Goal: Use online tool/utility: Utilize a website feature to perform a specific function

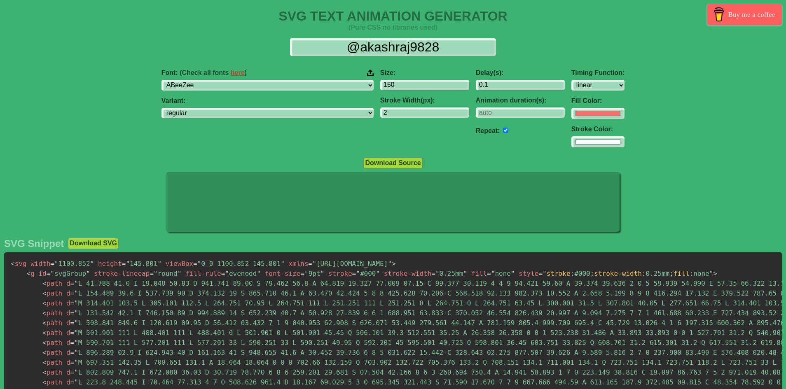
select select "linear"
click at [264, 89] on select "ABeeZee [PERSON_NAME] Display AR One Sans [PERSON_NAME] Libre Aboreto Abril Fat…" at bounding box center [268, 85] width 212 height 11
click at [203, 80] on select "ABeeZee [PERSON_NAME] Display AR One Sans [PERSON_NAME] Libre Aboreto Abril Fat…" at bounding box center [268, 85] width 212 height 11
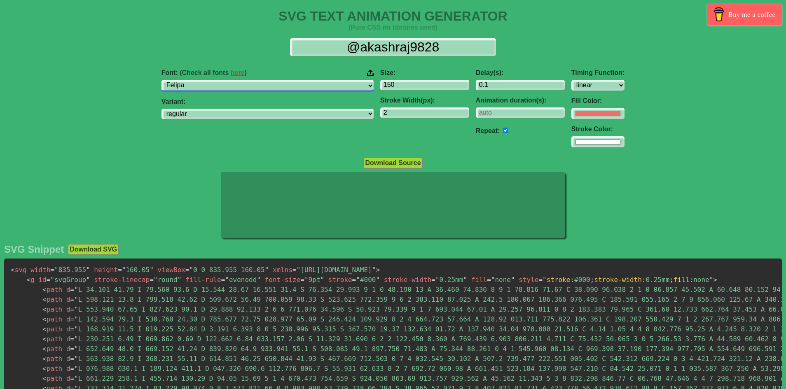
click at [317, 80] on select "ABeeZee [PERSON_NAME] Display AR One Sans [PERSON_NAME] Libre Aboreto Abril Fat…" at bounding box center [268, 85] width 212 height 11
click at [310, 84] on select "ABeeZee [PERSON_NAME] Display AR One Sans [PERSON_NAME] Libre Aboreto Abril Fat…" at bounding box center [268, 85] width 212 height 11
click at [300, 88] on select "ABeeZee [PERSON_NAME] Display AR One Sans [PERSON_NAME] Libre Aboreto Abril Fat…" at bounding box center [268, 85] width 212 height 11
select select "Lato"
click at [203, 80] on select "ABeeZee [PERSON_NAME] Display AR One Sans [PERSON_NAME] Libre Aboreto Abril Fat…" at bounding box center [268, 85] width 212 height 11
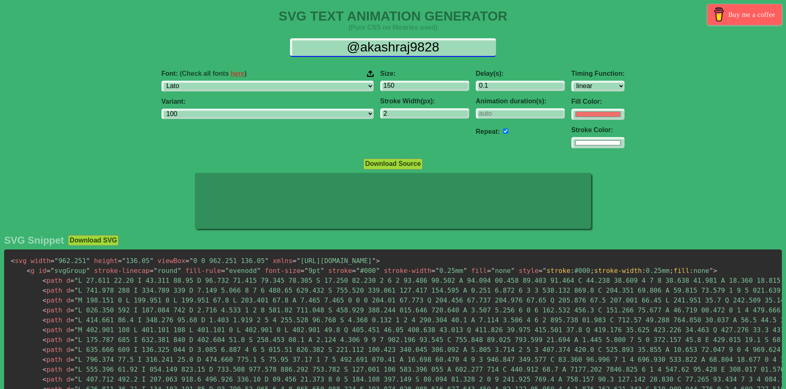
click at [355, 44] on input "@akashraj9828" at bounding box center [393, 47] width 206 height 19
drag, startPoint x: 338, startPoint y: 48, endPoint x: 502, endPoint y: 39, distance: 163.9
click at [502, 39] on div "@akashraj9828" at bounding box center [393, 47] width 773 height 19
select select "100"
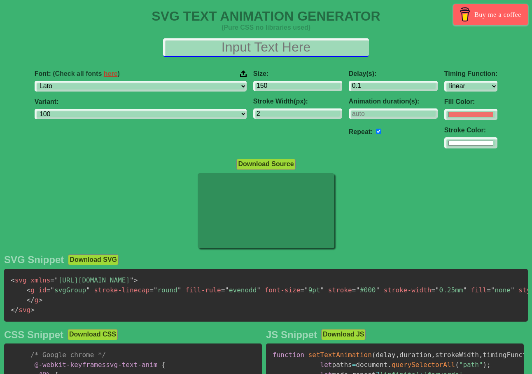
drag, startPoint x: 215, startPoint y: 46, endPoint x: 346, endPoint y: 45, distance: 131.0
click at [346, 45] on input "text" at bounding box center [266, 47] width 206 height 19
click at [345, 45] on input "text" at bounding box center [266, 47] width 206 height 19
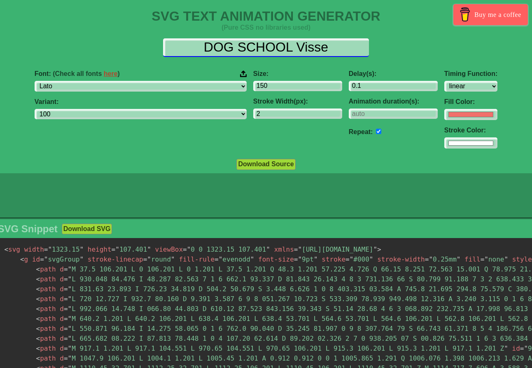
type input "DOG SCHOOL Visse"
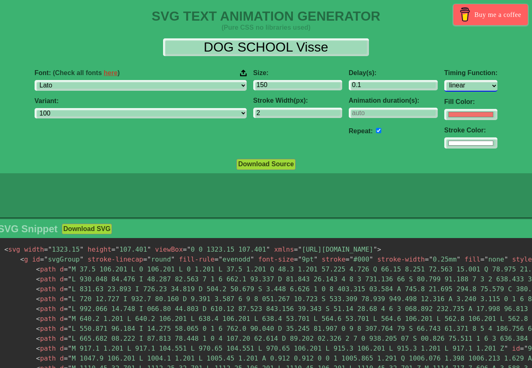
click at [445, 87] on select "ease ease-in ease-out ease-in-out linear step-start step-end" at bounding box center [471, 85] width 53 height 11
click at [445, 80] on select "ease ease-in ease-out ease-in-out linear step-start step-end" at bounding box center [471, 85] width 53 height 11
click at [445, 87] on select "ease ease-in ease-out ease-in-out linear step-start step-end" at bounding box center [471, 85] width 53 height 11
click at [445, 80] on select "ease ease-in ease-out ease-in-out linear step-start step-end" at bounding box center [471, 85] width 53 height 11
click at [449, 85] on select "ease ease-in ease-out ease-in-out linear step-start step-end" at bounding box center [471, 85] width 53 height 11
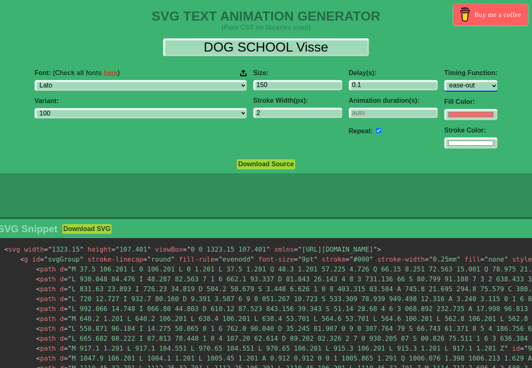
click at [445, 80] on select "ease ease-in ease-out ease-in-out linear step-start step-end" at bounding box center [471, 85] width 53 height 11
click at [448, 80] on select "ease ease-in ease-out ease-in-out linear step-start step-end" at bounding box center [471, 85] width 53 height 11
click at [445, 80] on select "ease ease-in ease-out ease-in-out linear step-start step-end" at bounding box center [471, 85] width 53 height 11
click at [446, 89] on select "ease ease-in ease-out ease-in-out linear step-start step-end" at bounding box center [471, 85] width 53 height 11
click at [445, 80] on select "ease ease-in ease-out ease-in-out linear step-start step-end" at bounding box center [471, 85] width 53 height 11
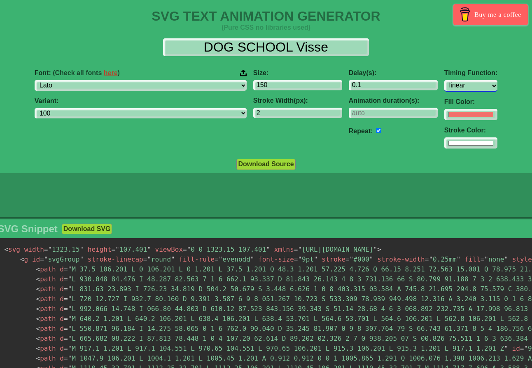
click at [445, 81] on select "ease ease-in ease-out ease-in-out linear step-start step-end" at bounding box center [471, 85] width 53 height 11
click at [445, 80] on select "ease ease-in ease-out ease-in-out linear step-start step-end" at bounding box center [471, 85] width 53 height 11
click at [445, 82] on select "ease ease-in ease-out ease-in-out linear step-start step-end" at bounding box center [471, 85] width 53 height 11
click at [445, 80] on select "ease ease-in ease-out ease-in-out linear step-start step-end" at bounding box center [471, 85] width 53 height 11
click at [445, 81] on select "ease ease-in ease-out ease-in-out linear step-start step-end" at bounding box center [471, 85] width 53 height 11
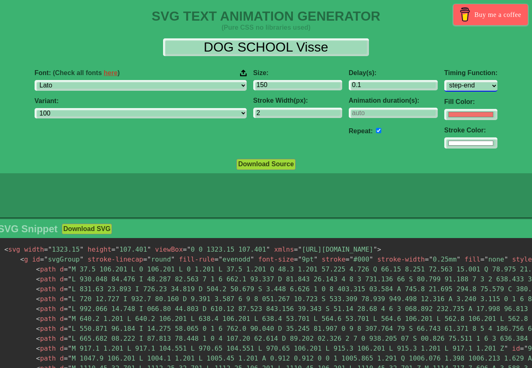
click at [445, 81] on select "ease ease-in ease-out ease-in-out linear step-start step-end" at bounding box center [471, 85] width 53 height 11
drag, startPoint x: 449, startPoint y: 86, endPoint x: 448, endPoint y: 94, distance: 7.9
click at [449, 86] on select "ease ease-in ease-out ease-in-out linear step-start step-end" at bounding box center [471, 85] width 53 height 11
click at [445, 80] on select "ease ease-in ease-out ease-in-out linear step-start step-end" at bounding box center [471, 85] width 53 height 11
click at [446, 87] on select "ease ease-in ease-out ease-in-out linear step-start step-end" at bounding box center [471, 85] width 53 height 11
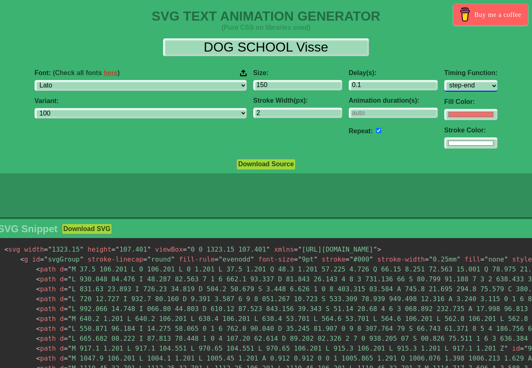
click at [445, 80] on select "ease ease-in ease-out ease-in-out linear step-start step-end" at bounding box center [471, 85] width 53 height 11
click at [446, 83] on select "ease ease-in ease-out ease-in-out linear step-start step-end" at bounding box center [471, 85] width 53 height 11
click at [445, 80] on select "ease ease-in ease-out ease-in-out linear step-start step-end" at bounding box center [471, 85] width 53 height 11
click at [445, 83] on select "ease ease-in ease-out ease-in-out linear step-start step-end" at bounding box center [471, 85] width 53 height 11
click at [445, 80] on select "ease ease-in ease-out ease-in-out linear step-start step-end" at bounding box center [471, 85] width 53 height 11
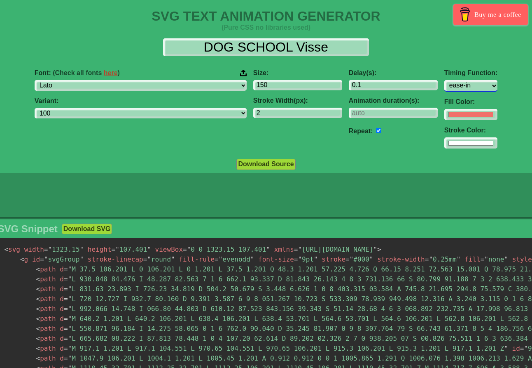
click at [446, 82] on select "ease ease-in ease-out ease-in-out linear step-start step-end" at bounding box center [471, 85] width 53 height 11
click at [445, 80] on select "ease ease-in ease-out ease-in-out linear step-start step-end" at bounding box center [471, 85] width 53 height 11
click at [448, 86] on select "ease ease-in ease-out ease-in-out linear step-start step-end" at bounding box center [471, 85] width 53 height 11
click at [445, 80] on select "ease ease-in ease-out ease-in-out linear step-start step-end" at bounding box center [471, 85] width 53 height 11
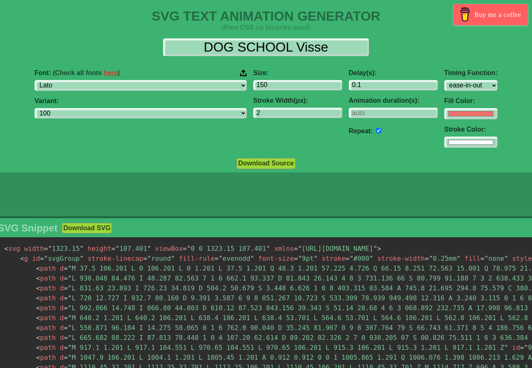
click at [445, 79] on div "Timing Function: ease ease-in ease-out ease-in-out linear step-start step-end" at bounding box center [471, 79] width 53 height 21
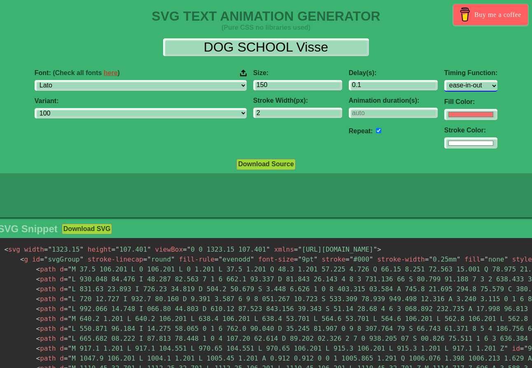
click at [445, 91] on select "ease ease-in ease-out ease-in-out linear step-start step-end" at bounding box center [471, 85] width 53 height 11
select select "linear"
click at [445, 80] on select "ease ease-in ease-out ease-in-out linear step-start step-end" at bounding box center [471, 85] width 53 height 11
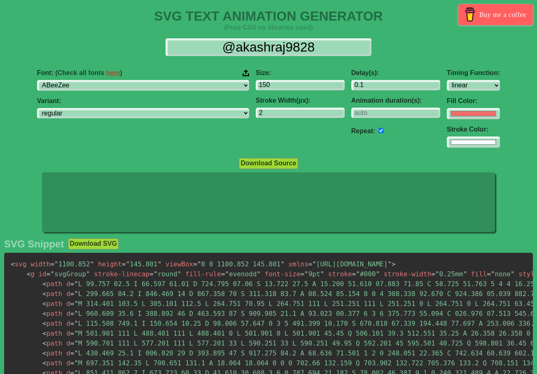
select select "linear"
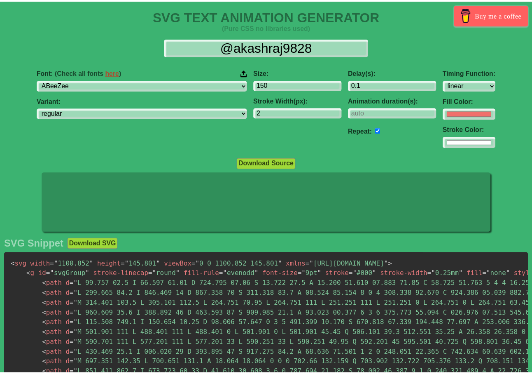
scroll to position [2, 0]
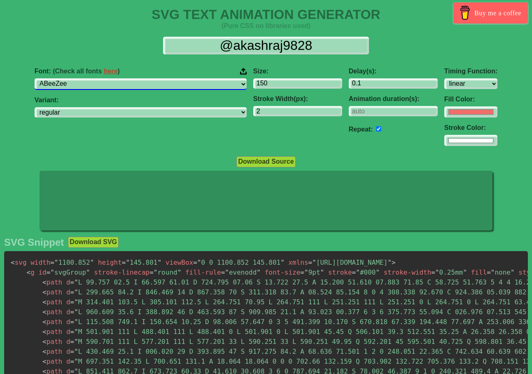
click at [156, 83] on select "ABeeZee [PERSON_NAME] Display AR One Sans [PERSON_NAME] Libre Aboreto Abril Fat…" at bounding box center [141, 83] width 212 height 11
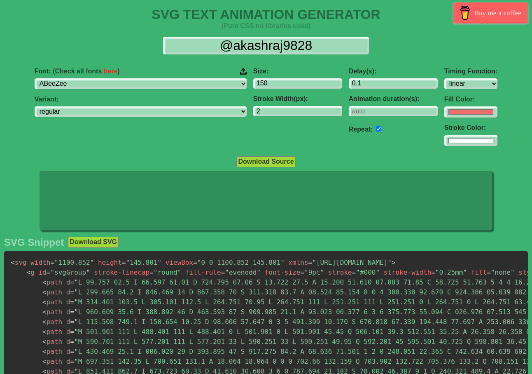
drag, startPoint x: 147, startPoint y: 77, endPoint x: 74, endPoint y: 88, distance: 73.8
click at [73, 88] on div "Font: (Check all fonts here ) ABeeZee [PERSON_NAME] Display AR One Sans [PERSON…" at bounding box center [140, 107] width 219 height 92
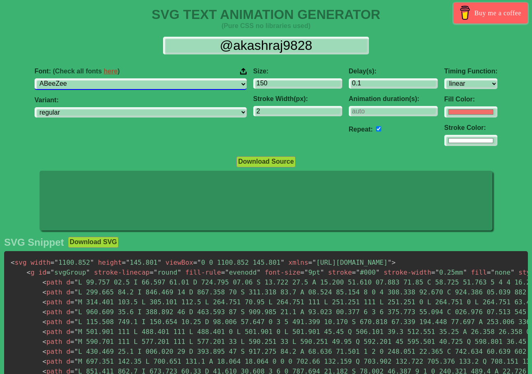
click at [107, 87] on select "ABeeZee [PERSON_NAME] Display AR One Sans [PERSON_NAME] Libre Aboreto Abril Fat…" at bounding box center [141, 83] width 212 height 11
select select "Lato"
click at [76, 78] on select "ABeeZee [PERSON_NAME] Display AR One Sans [PERSON_NAME] Libre Aboreto Abril Fat…" at bounding box center [141, 83] width 212 height 11
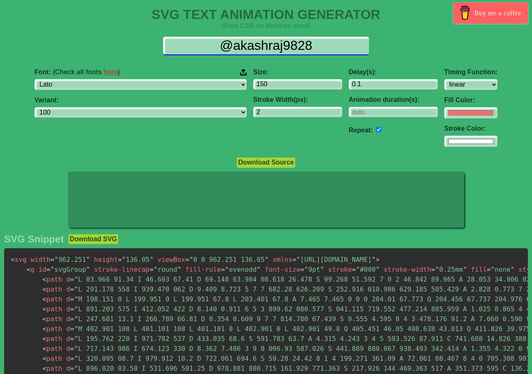
click at [226, 45] on input "@akashraj9828" at bounding box center [266, 46] width 206 height 19
drag, startPoint x: 208, startPoint y: 49, endPoint x: 396, endPoint y: 52, distance: 187.9
click at [394, 52] on div "@akashraj9828" at bounding box center [266, 46] width 519 height 19
type input "D"
select select "100"
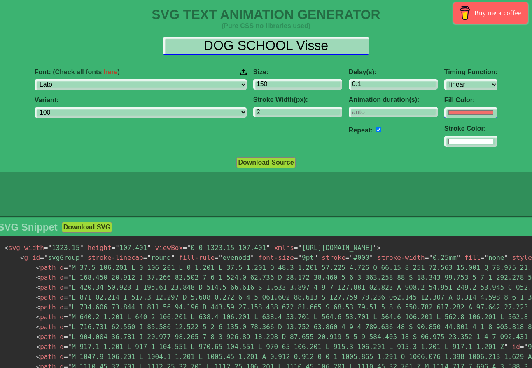
type input "DOG SCHOOL Visse"
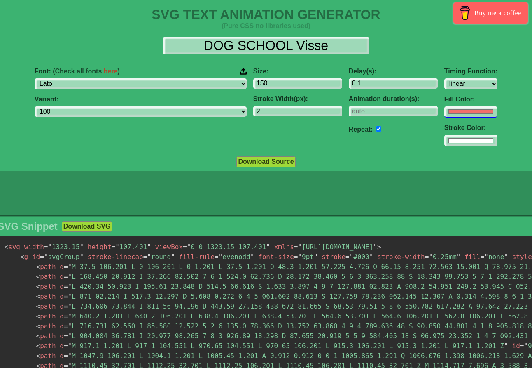
scroll to position [0, 0]
click at [445, 115] on input "#f16f6b" at bounding box center [471, 111] width 53 height 11
type input "#ffffff"
click at [496, 81] on div "Font: (Check all fonts here ) ABeeZee [PERSON_NAME] Display AR One Sans [PERSON…" at bounding box center [265, 107] width 545 height 92
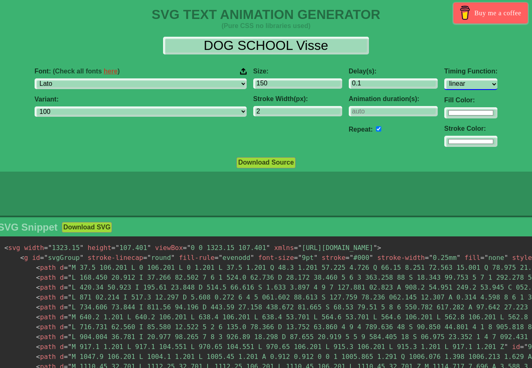
drag, startPoint x: 456, startPoint y: 81, endPoint x: 452, endPoint y: 81, distance: 4.1
click at [456, 81] on select "ease ease-in ease-out ease-in-out linear step-start step-end" at bounding box center [471, 83] width 53 height 11
click at [445, 78] on select "ease ease-in ease-out ease-in-out linear step-start step-end" at bounding box center [471, 83] width 53 height 11
click at [450, 81] on select "ease ease-in ease-out ease-in-out linear step-start step-end" at bounding box center [471, 83] width 53 height 11
click at [445, 78] on select "ease ease-in ease-out ease-in-out linear step-start step-end" at bounding box center [471, 83] width 53 height 11
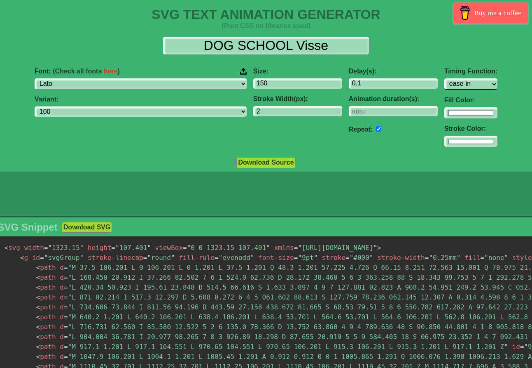
click at [445, 88] on select "ease ease-in ease-out ease-in-out linear step-start step-end" at bounding box center [471, 83] width 53 height 11
click at [445, 78] on select "ease ease-in ease-out ease-in-out linear step-start step-end" at bounding box center [471, 83] width 53 height 11
click at [445, 87] on select "ease ease-in ease-out ease-in-out linear step-start step-end" at bounding box center [471, 83] width 53 height 11
click at [445, 78] on select "ease ease-in ease-out ease-in-out linear step-start step-end" at bounding box center [471, 83] width 53 height 11
click at [445, 83] on select "ease ease-in ease-out ease-in-out linear step-start step-end" at bounding box center [471, 83] width 53 height 11
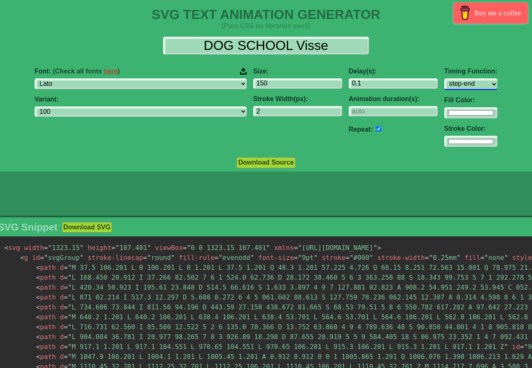
select select "ease-in"
click at [445, 78] on select "ease ease-in ease-out ease-in-out linear step-start step-end" at bounding box center [471, 83] width 53 height 11
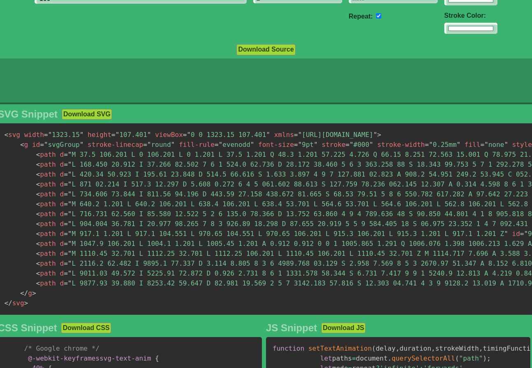
scroll to position [84, 0]
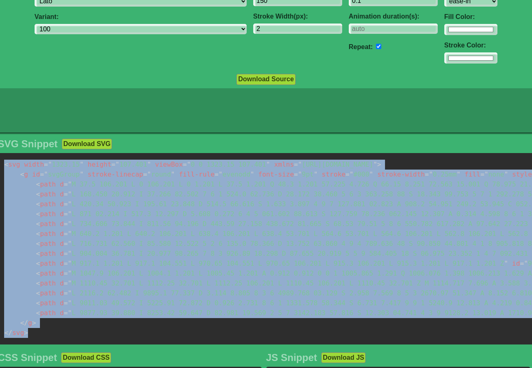
drag, startPoint x: 28, startPoint y: 341, endPoint x: 0, endPoint y: 163, distance: 180.2
click at [0, 163] on html "SVG TEXT ANIMATION GENERATOR (Pure CSS no libraries used) Buy me a coffee DOG S…" at bounding box center [266, 327] width 532 height 823
copy code "< svg width = " 1323.15 " height = " 107.401 " viewBox = " 0 0 1323.15 107.401 …"
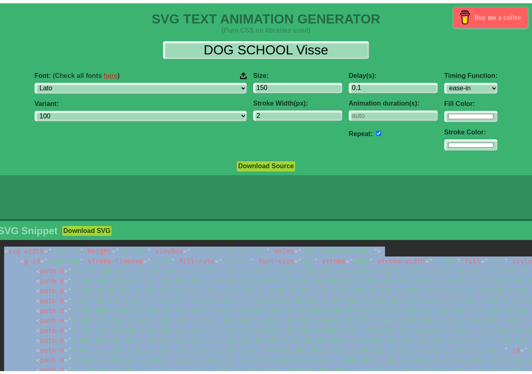
scroll to position [0, 0]
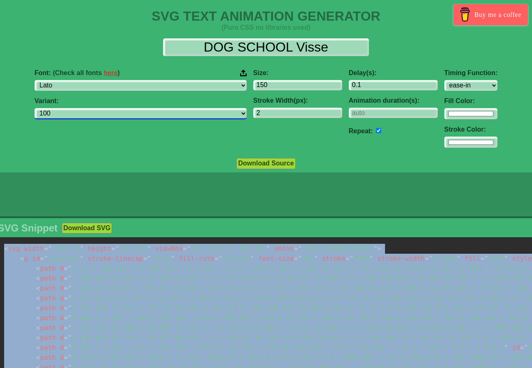
click at [179, 115] on select "100 100italic 300 300italic regular italic 700 700italic 900 900italic" at bounding box center [141, 113] width 212 height 11
select select "regular"
click at [76, 110] on select "100 100italic 300 300italic regular italic 700 700italic 900 900italic" at bounding box center [141, 113] width 212 height 11
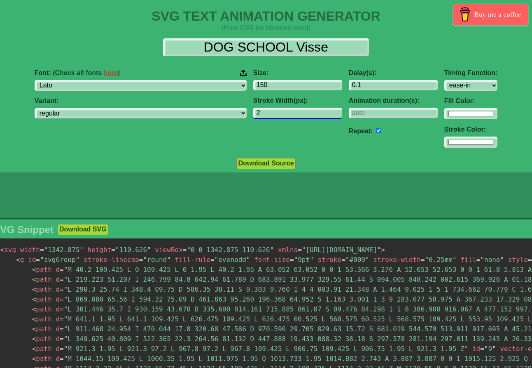
click at [270, 115] on input "2" at bounding box center [297, 113] width 89 height 11
drag, startPoint x: 293, startPoint y: 82, endPoint x: 287, endPoint y: 86, distance: 7.2
click at [292, 82] on input "150" at bounding box center [297, 85] width 89 height 11
click at [286, 87] on input "149" at bounding box center [297, 85] width 89 height 11
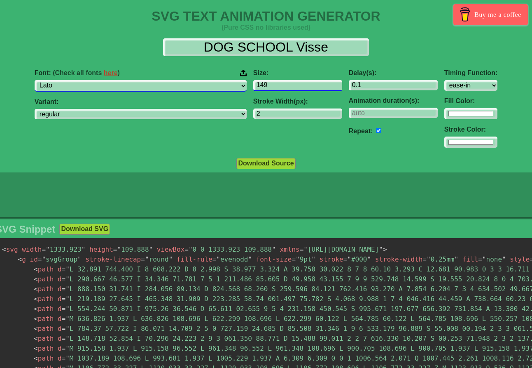
drag, startPoint x: 236, startPoint y: 87, endPoint x: 182, endPoint y: 87, distance: 53.6
click at [182, 87] on div "Font: (Check all fonts here ) ABeeZee [PERSON_NAME] Display AR One Sans [PERSON…" at bounding box center [266, 109] width 550 height 92
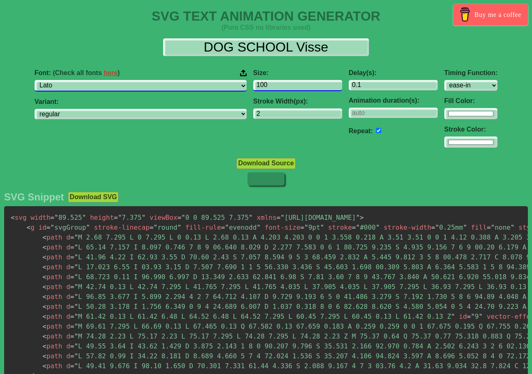
type input "100"
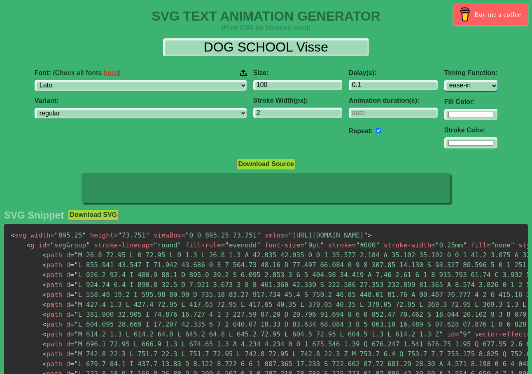
click at [449, 85] on select "ease ease-in ease-out ease-in-out linear step-start step-end" at bounding box center [471, 85] width 53 height 11
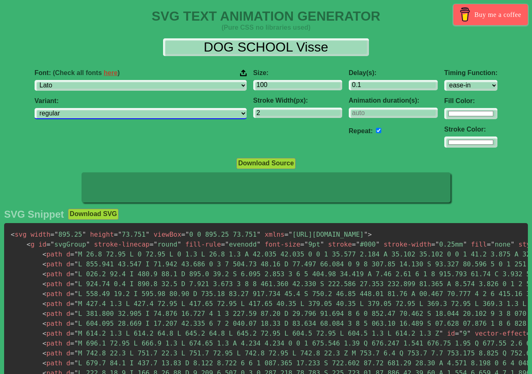
click at [178, 117] on select "100 100italic 300 300italic regular italic 700 700italic 900 900italic" at bounding box center [141, 113] width 212 height 11
select select "300"
click at [76, 110] on select "100 100italic 300 300italic regular italic 700 700italic 900 900italic" at bounding box center [141, 113] width 212 height 11
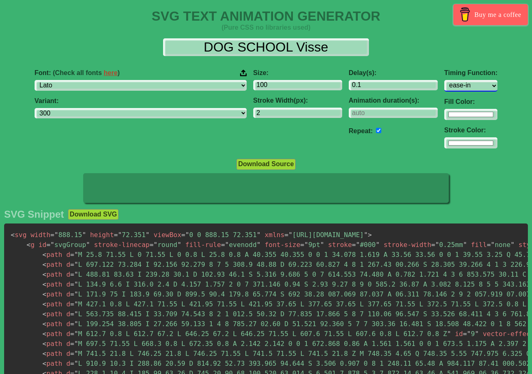
click at [447, 89] on select "ease ease-in ease-out ease-in-out linear step-start step-end" at bounding box center [471, 85] width 53 height 11
click at [445, 80] on select "ease ease-in ease-out ease-in-out linear step-start step-end" at bounding box center [471, 85] width 53 height 11
click at [445, 89] on select "ease ease-in ease-out ease-in-out linear step-start step-end" at bounding box center [471, 85] width 53 height 11
click at [445, 80] on select "ease ease-in ease-out ease-in-out linear step-start step-end" at bounding box center [471, 85] width 53 height 11
click at [445, 84] on select "ease ease-in ease-out ease-in-out linear step-start step-end" at bounding box center [471, 85] width 53 height 11
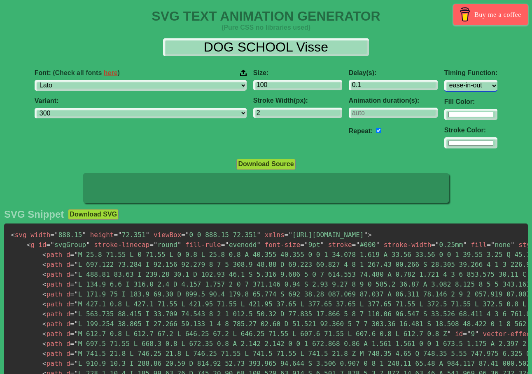
click at [445, 80] on select "ease ease-in ease-out ease-in-out linear step-start step-end" at bounding box center [471, 85] width 53 height 11
click at [445, 85] on select "ease ease-in ease-out ease-in-out linear step-start step-end" at bounding box center [471, 85] width 53 height 11
click at [445, 80] on select "ease ease-in ease-out ease-in-out linear step-start step-end" at bounding box center [471, 85] width 53 height 11
click at [453, 88] on select "ease ease-in ease-out ease-in-out linear step-start step-end" at bounding box center [471, 85] width 53 height 11
click at [445, 80] on select "ease ease-in ease-out ease-in-out linear step-start step-end" at bounding box center [471, 85] width 53 height 11
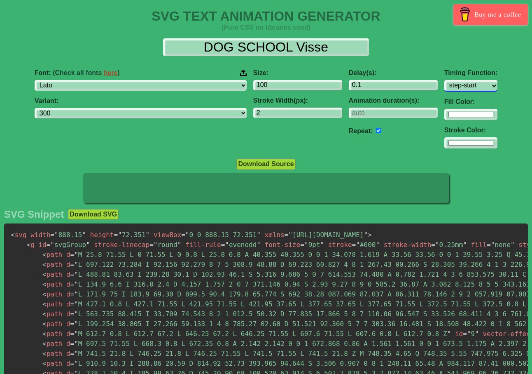
drag, startPoint x: 447, startPoint y: 82, endPoint x: 438, endPoint y: 92, distance: 12.8
click at [447, 82] on select "ease ease-in ease-out ease-in-out linear step-start step-end" at bounding box center [471, 85] width 53 height 11
select select "ease-in"
click at [445, 80] on select "ease ease-in ease-out ease-in-out linear step-start step-end" at bounding box center [471, 85] width 53 height 11
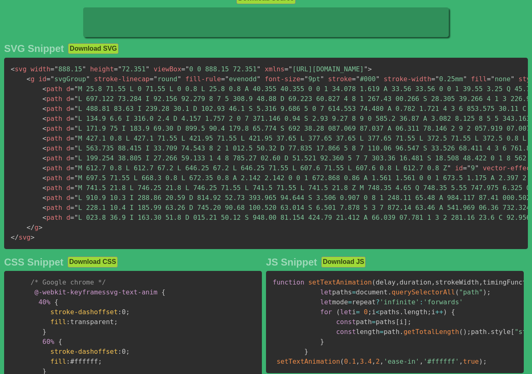
scroll to position [164, 0]
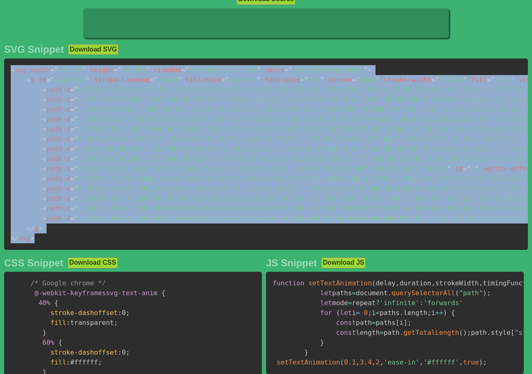
drag, startPoint x: 43, startPoint y: 246, endPoint x: 0, endPoint y: 66, distance: 184.7
click at [0, 66] on div "SVG Snippet Download SVG < svg width = " 888.15 " height = " 72.351 " viewBox =…" at bounding box center [266, 324] width 532 height 569
copy code "< svg width = " 888.15 " height = " 72.351 " viewBox = " 0 0 888.15 72.351 " xm…"
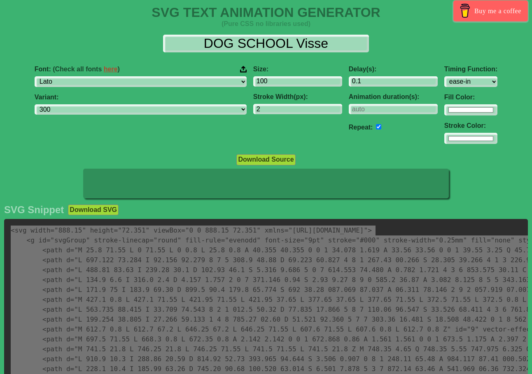
scroll to position [0, 0]
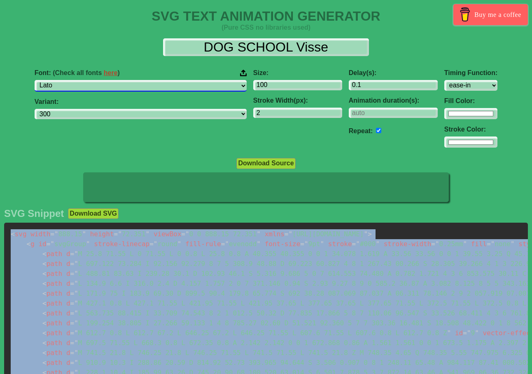
click at [183, 86] on select "ABeeZee [PERSON_NAME] Display AR One Sans [PERSON_NAME] Libre Aboreto Abril Fat…" at bounding box center [141, 85] width 212 height 11
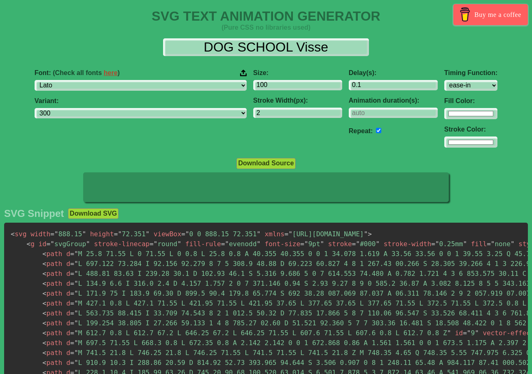
click at [38, 52] on div "DOG SCHOOL Visse" at bounding box center [266, 47] width 519 height 18
drag, startPoint x: 102, startPoint y: 155, endPoint x: 62, endPoint y: 157, distance: 40.0
click at [100, 155] on div "Font: (Check all fonts here ) ABeeZee [PERSON_NAME] Display AR One Sans [PERSON…" at bounding box center [140, 109] width 219 height 92
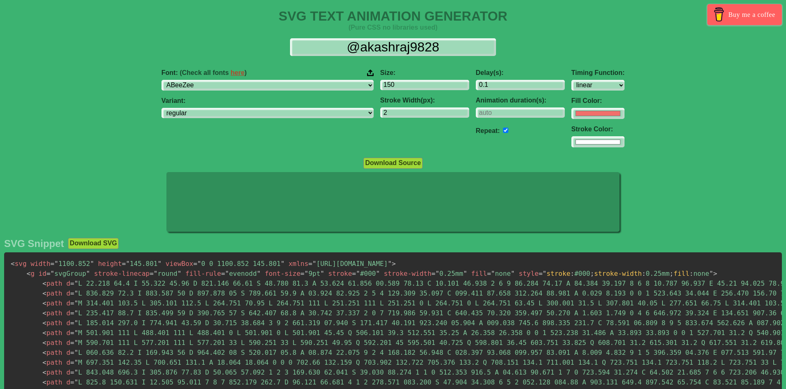
select select "linear"
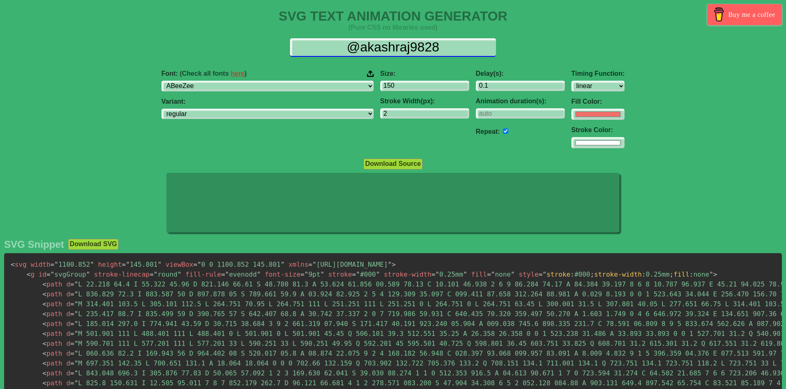
scroll to position [2, 0]
drag, startPoint x: 347, startPoint y: 51, endPoint x: 502, endPoint y: 53, distance: 154.6
click at [502, 53] on div "@akashraj9828" at bounding box center [393, 47] width 773 height 19
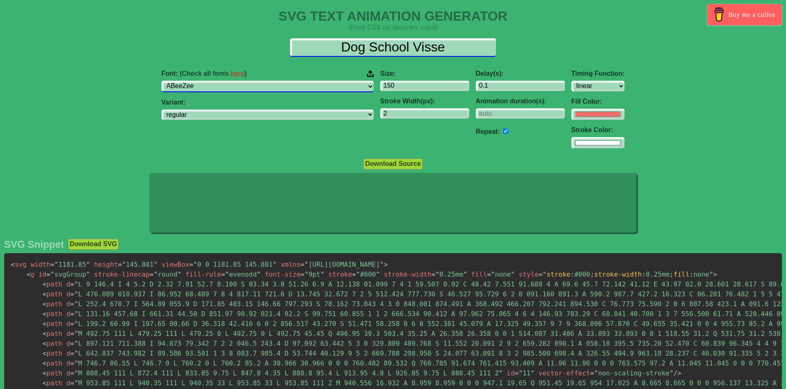
type input "Dog School Visse"
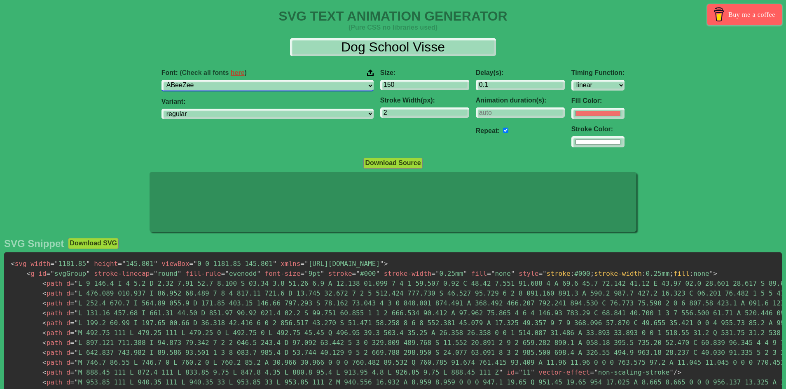
click at [310, 87] on select "ABeeZee [PERSON_NAME] Display AR One Sans [PERSON_NAME] Libre Aboreto Abril Fat…" at bounding box center [268, 85] width 212 height 11
select select "Pacifico"
click at [203, 80] on select "ABeeZee [PERSON_NAME] Display AR One Sans [PERSON_NAME] Libre Aboreto Abril Fat…" at bounding box center [268, 85] width 212 height 11
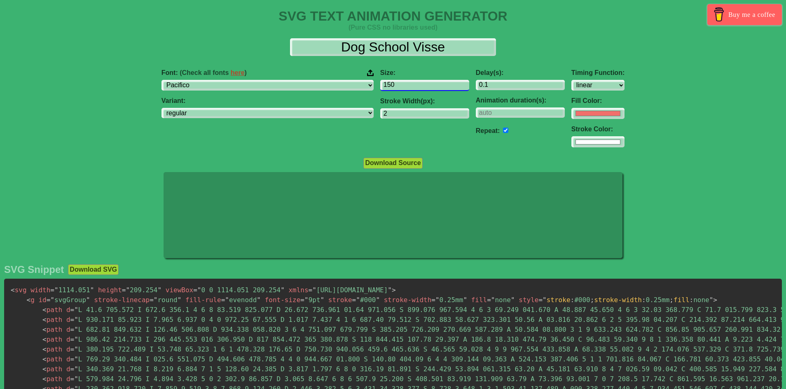
click at [381, 84] on input "150" at bounding box center [424, 85] width 89 height 11
drag, startPoint x: 385, startPoint y: 84, endPoint x: 326, endPoint y: 89, distance: 59.1
click at [377, 89] on div "Size: 150 Stroke Width(px): 2" at bounding box center [425, 109] width 96 height 92
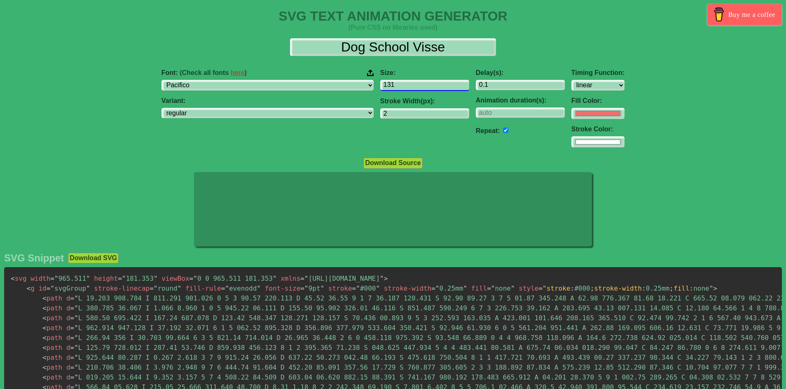
click at [414, 83] on input "131" at bounding box center [424, 85] width 89 height 11
type input "130"
click at [416, 88] on input "130" at bounding box center [424, 85] width 89 height 11
click at [248, 119] on select "regular" at bounding box center [268, 113] width 212 height 11
drag, startPoint x: 279, startPoint y: 121, endPoint x: 295, endPoint y: 120, distance: 16.9
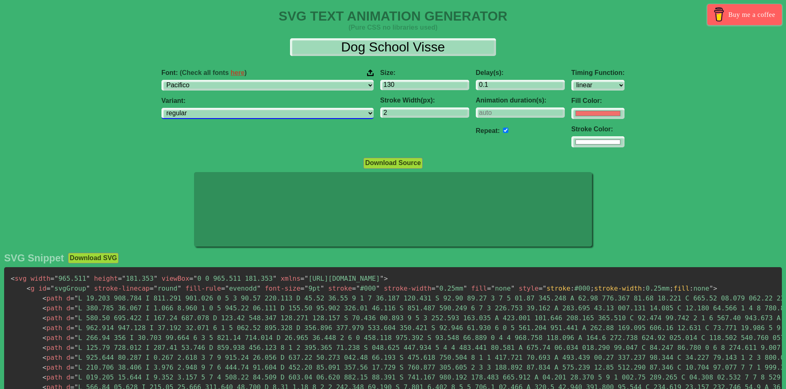
click at [282, 119] on select "regular" at bounding box center [268, 113] width 212 height 11
click at [316, 117] on select "regular" at bounding box center [268, 113] width 212 height 11
click at [572, 116] on input "#f16f6b" at bounding box center [598, 113] width 53 height 11
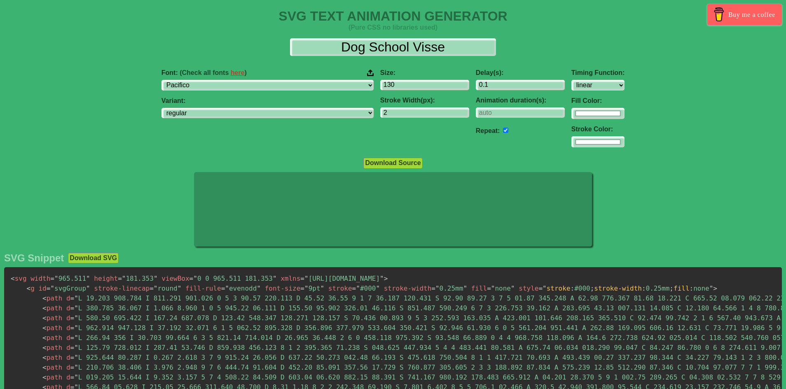
type input "#ffffff"
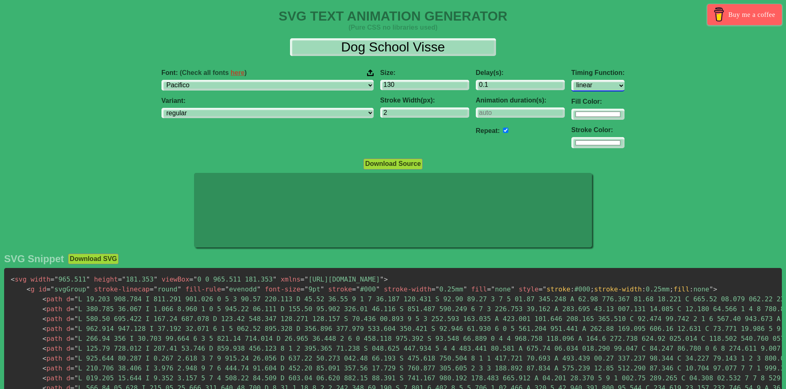
drag, startPoint x: 584, startPoint y: 87, endPoint x: 577, endPoint y: 87, distance: 6.6
click at [583, 87] on div "Timing Function: ease ease-in ease-out ease-in-out linear step-start step-end F…" at bounding box center [598, 109] width 60 height 93
click at [577, 87] on select "ease ease-in ease-out ease-in-out linear step-start step-end" at bounding box center [598, 85] width 53 height 11
drag, startPoint x: 551, startPoint y: 93, endPoint x: 556, endPoint y: 87, distance: 7.6
click at [572, 91] on select "ease ease-in ease-out ease-in-out linear step-start step-end" at bounding box center [598, 85] width 53 height 11
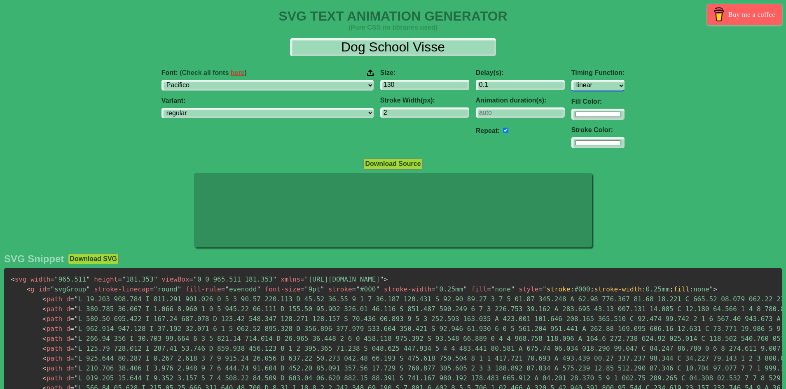
click at [572, 87] on select "ease ease-in ease-out ease-in-out linear step-start step-end" at bounding box center [598, 85] width 53 height 11
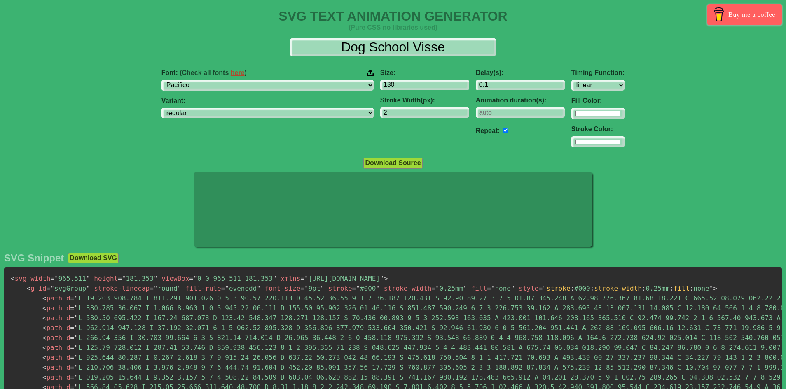
click at [635, 138] on div "Font: (Check all fonts here ) ABeeZee [PERSON_NAME] Display AR One Sans [PERSON…" at bounding box center [393, 109] width 786 height 92
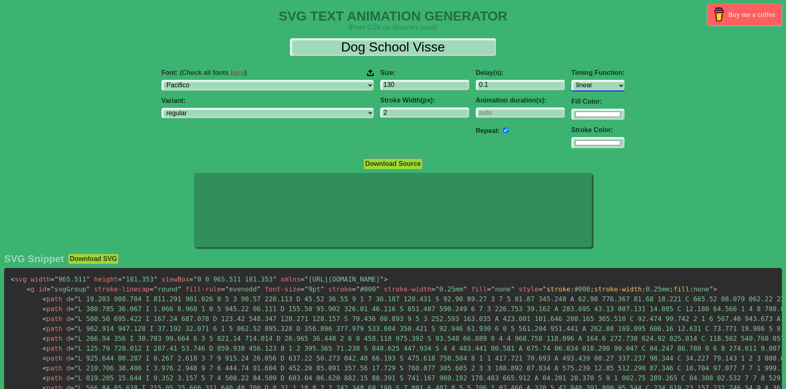
click at [580, 87] on select "ease ease-in ease-out ease-in-out linear step-start step-end" at bounding box center [598, 85] width 53 height 11
select select "ease-in"
click at [572, 80] on select "ease ease-in ease-out ease-in-out linear step-start step-end" at bounding box center [598, 85] width 53 height 11
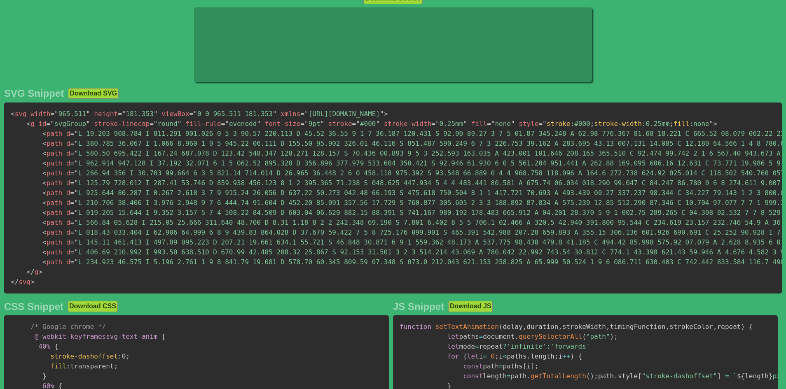
scroll to position [164, 0]
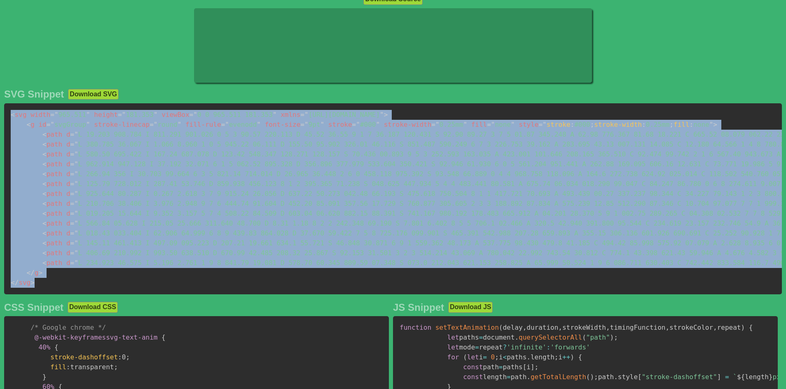
drag, startPoint x: 47, startPoint y: 290, endPoint x: 0, endPoint y: 111, distance: 185.3
click at [0, 111] on div "SVG Snippet Download SVG < svg width = " 965.511 " height = " 181.353 " viewBox…" at bounding box center [393, 368] width 786 height 569
copy code "< svg width = " 965.511 " height = " 181.353 " viewBox = " 0 0 965.511 181.353 …"
